Goal: Task Accomplishment & Management: Use online tool/utility

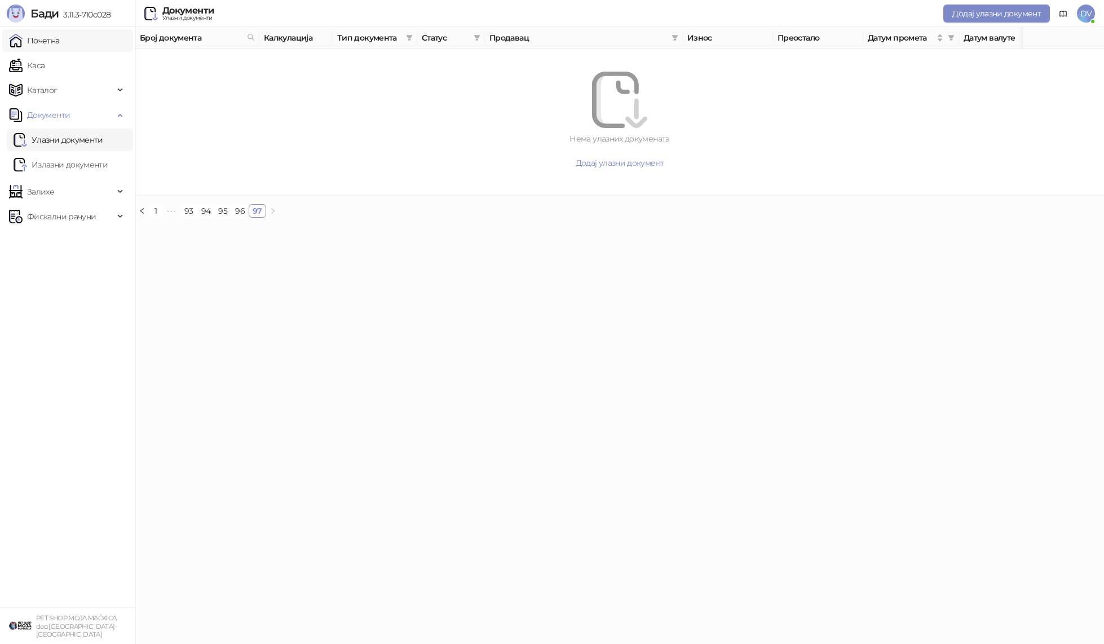
click at [60, 42] on link "Почетна" at bounding box center [34, 40] width 51 height 23
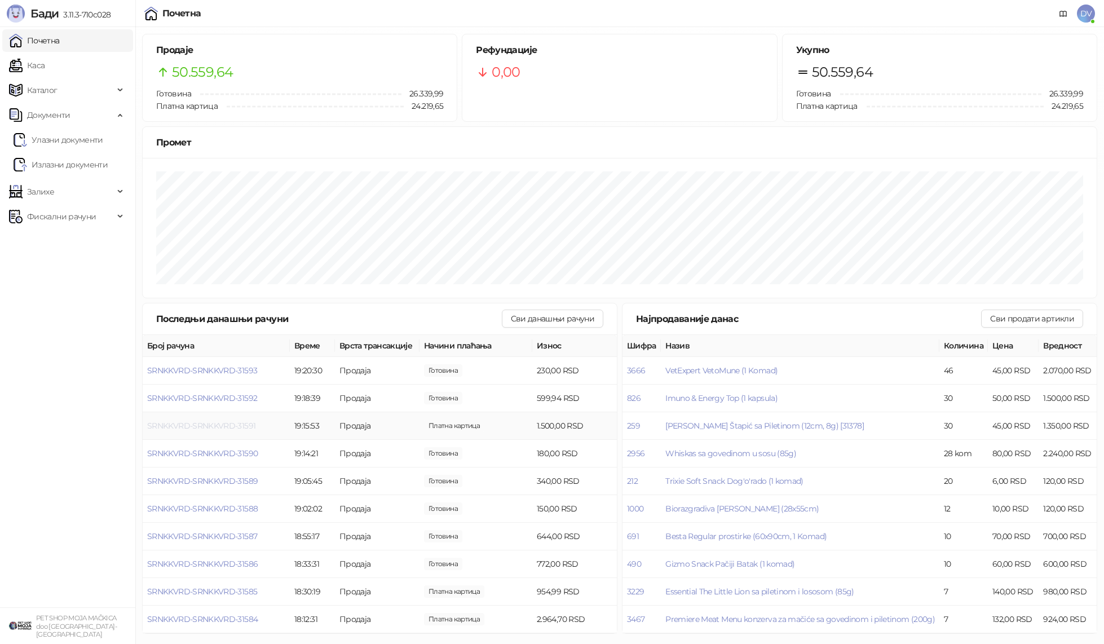
click at [251, 424] on span "SRNKKVRD-SRNKKVRD-31591" at bounding box center [201, 426] width 108 height 10
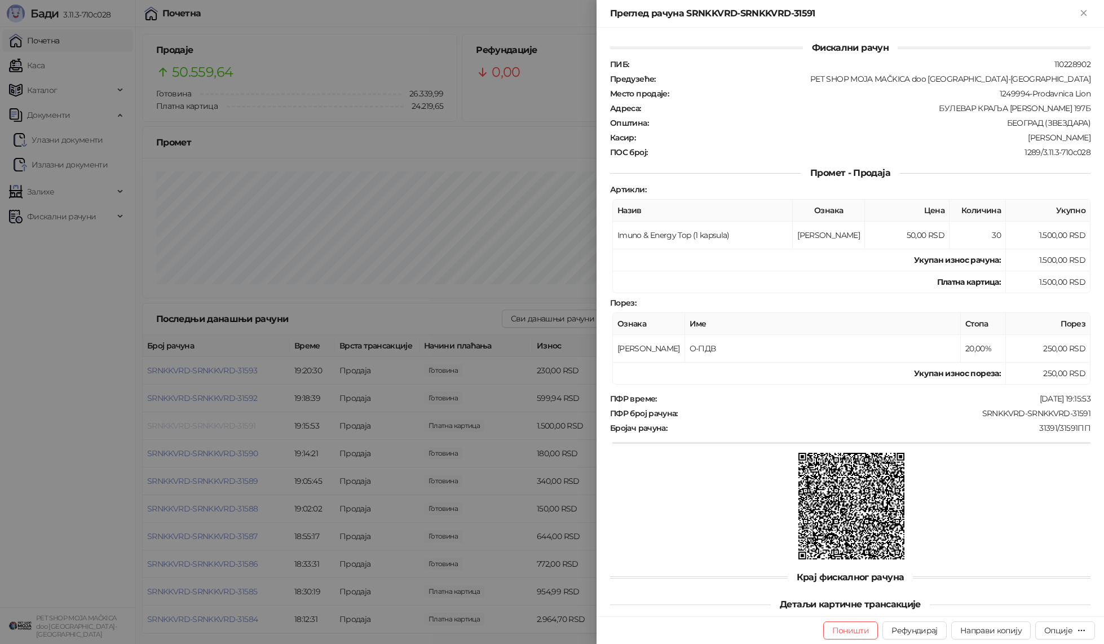
click at [251, 424] on div at bounding box center [552, 322] width 1104 height 644
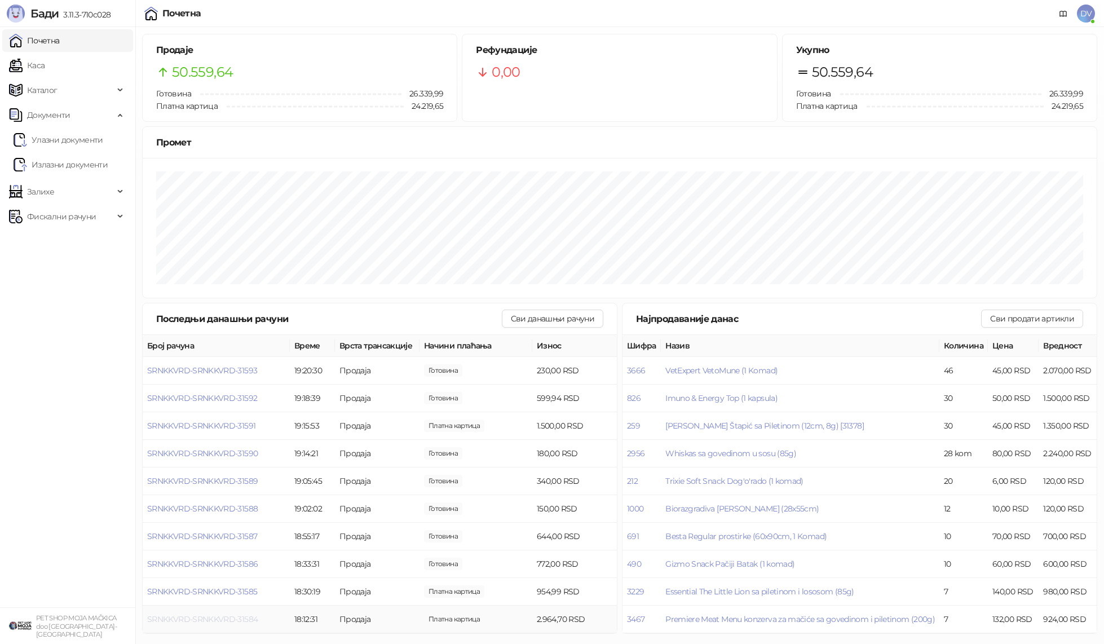
click at [225, 618] on span "SRNKKVRD-SRNKKVRD-31584" at bounding box center [202, 619] width 111 height 10
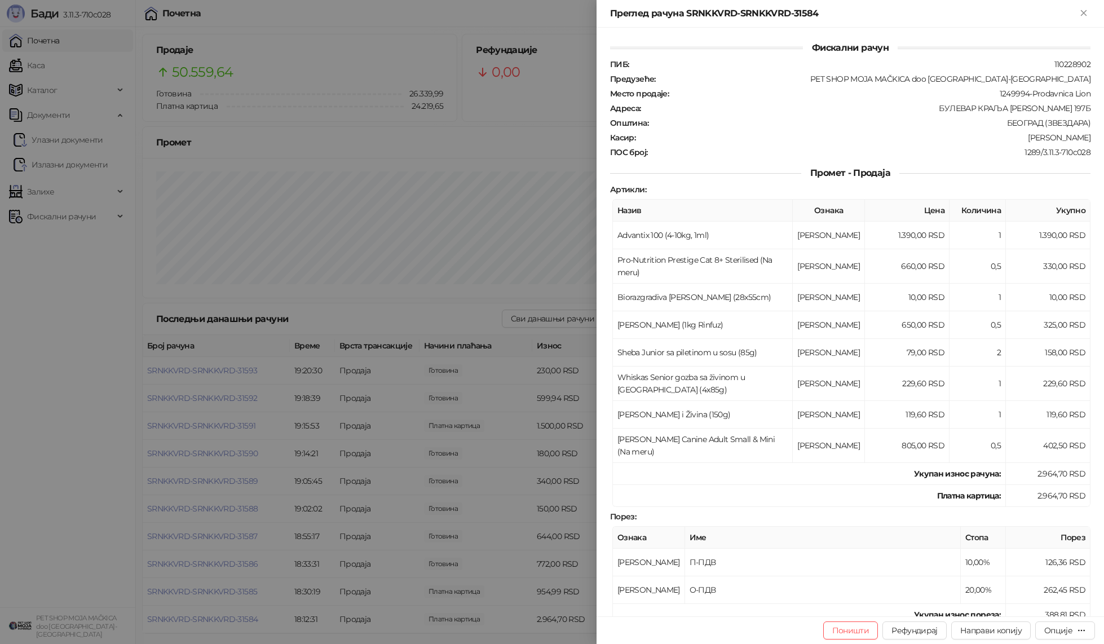
click at [228, 616] on div at bounding box center [552, 322] width 1104 height 644
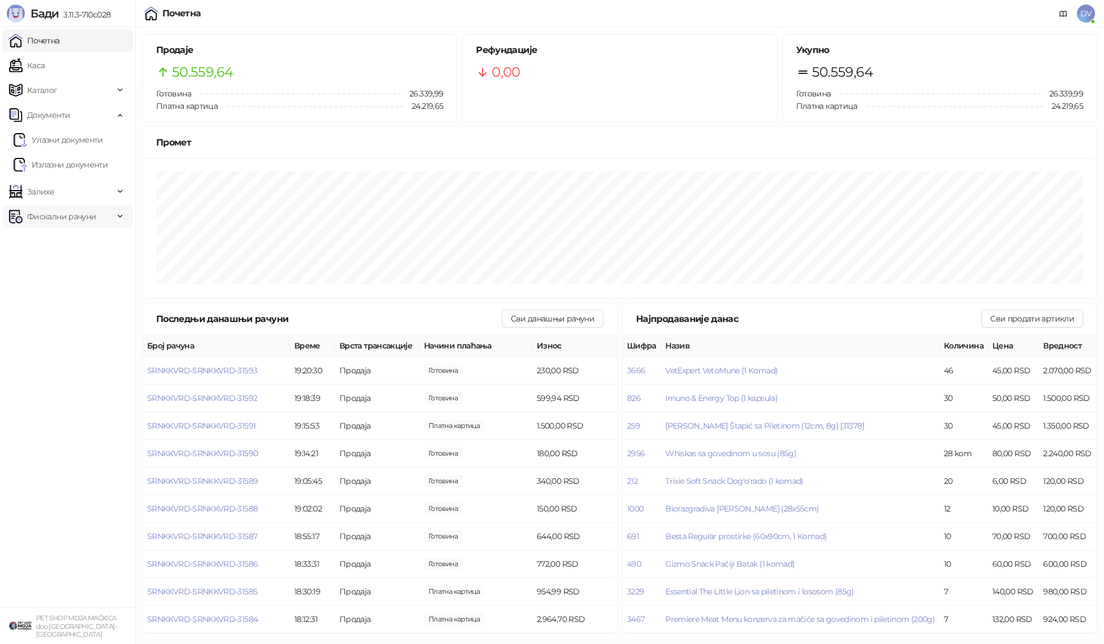
click at [79, 220] on span "Фискални рачуни" at bounding box center [61, 216] width 69 height 23
click at [76, 238] on link "Издати рачуни" at bounding box center [52, 241] width 76 height 23
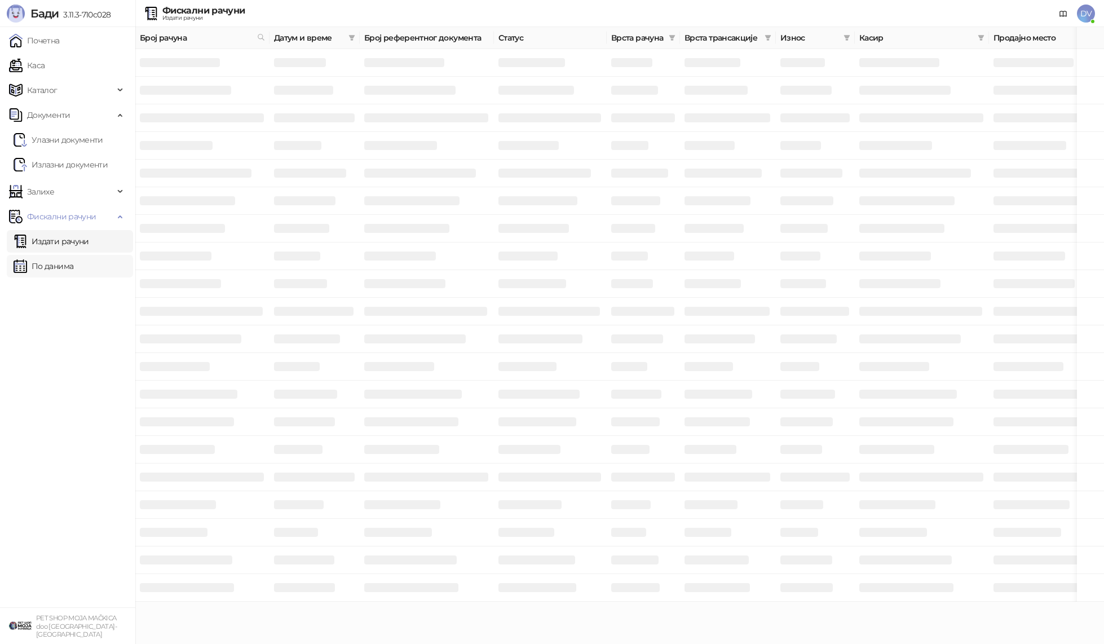
click at [73, 258] on link "По данима" at bounding box center [44, 266] width 60 height 23
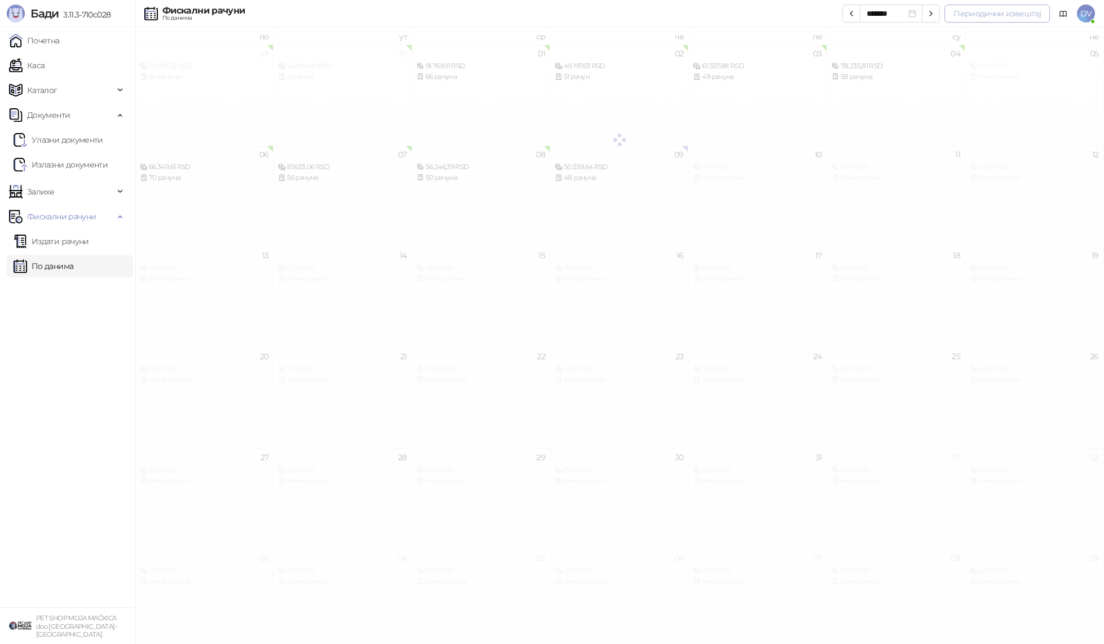
click at [990, 21] on button "Периодични извештај" at bounding box center [996, 14] width 105 height 18
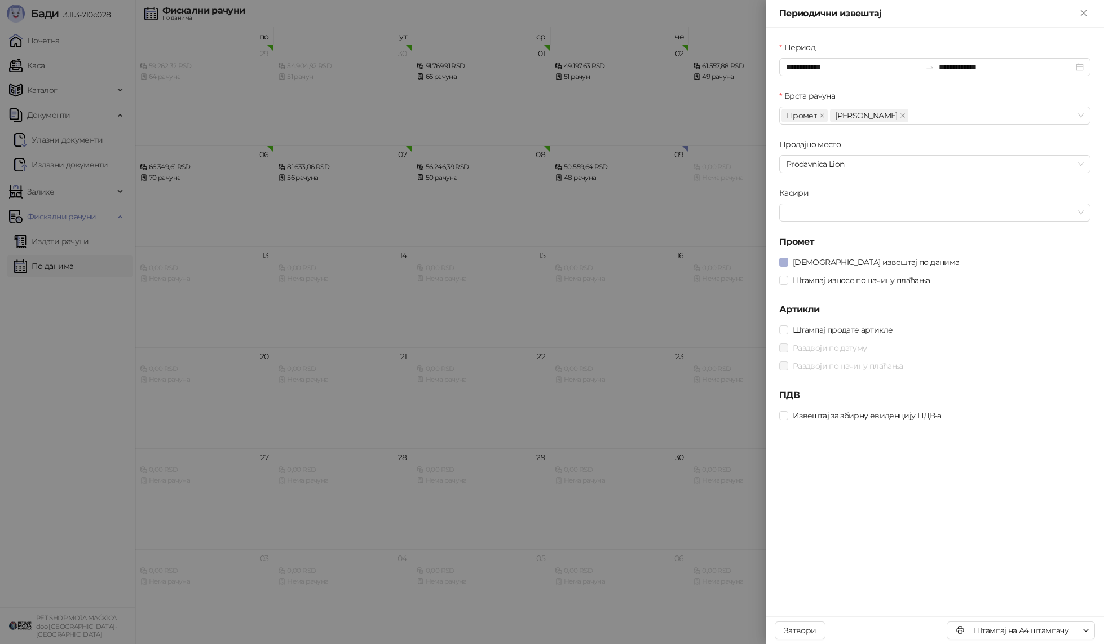
click at [855, 263] on span "[DEMOGRAPHIC_DATA] извештај по данима" at bounding box center [875, 262] width 175 height 12
click at [863, 279] on span "Штампај износе по начину плаћања" at bounding box center [861, 280] width 147 height 12
click at [1021, 626] on button "Штампај на А4 штампачу" at bounding box center [1012, 630] width 131 height 18
click at [859, 508] on div "**********" at bounding box center [935, 322] width 338 height 589
